Goal: Transaction & Acquisition: Purchase product/service

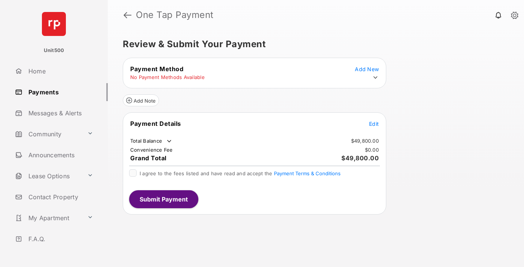
click at [374, 124] on span "Edit" at bounding box center [374, 124] width 10 height 6
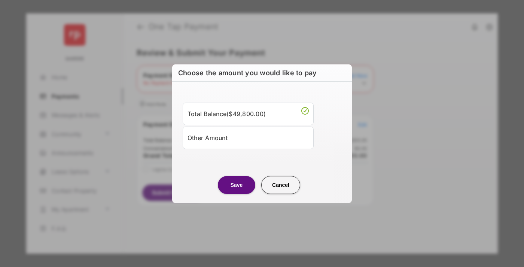
click at [248, 137] on div "Other Amount" at bounding box center [248, 137] width 121 height 13
type input "****"
click at [237, 194] on button "Save" at bounding box center [236, 185] width 37 height 18
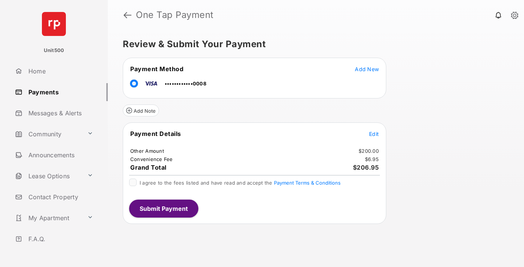
click at [163, 208] on button "Submit Payment" at bounding box center [163, 209] width 69 height 18
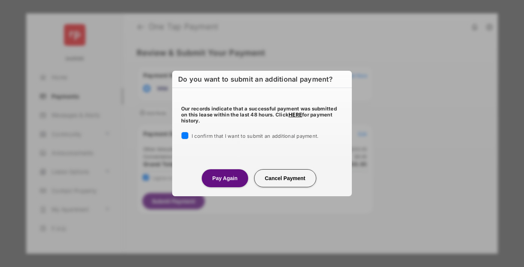
click at [225, 178] on button "Pay Again" at bounding box center [225, 178] width 46 height 18
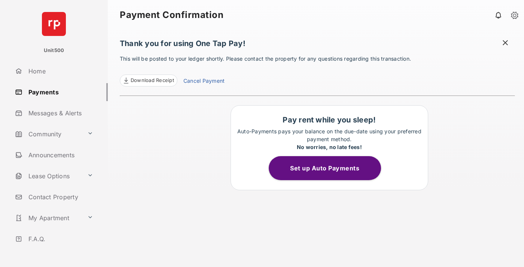
click at [505, 43] on span at bounding box center [505, 43] width 7 height 9
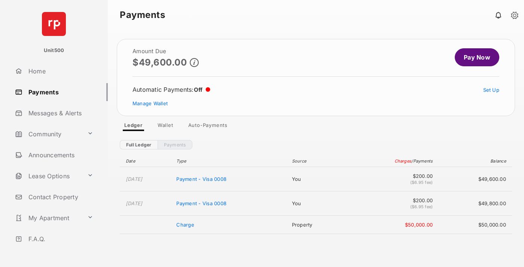
click at [150, 103] on link "Manage Wallet" at bounding box center [150, 103] width 35 height 6
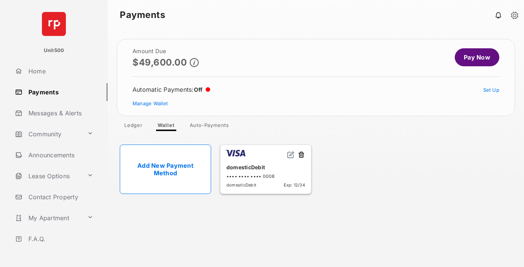
click at [301, 155] on button at bounding box center [301, 155] width 7 height 9
